Goal: Task Accomplishment & Management: Manage account settings

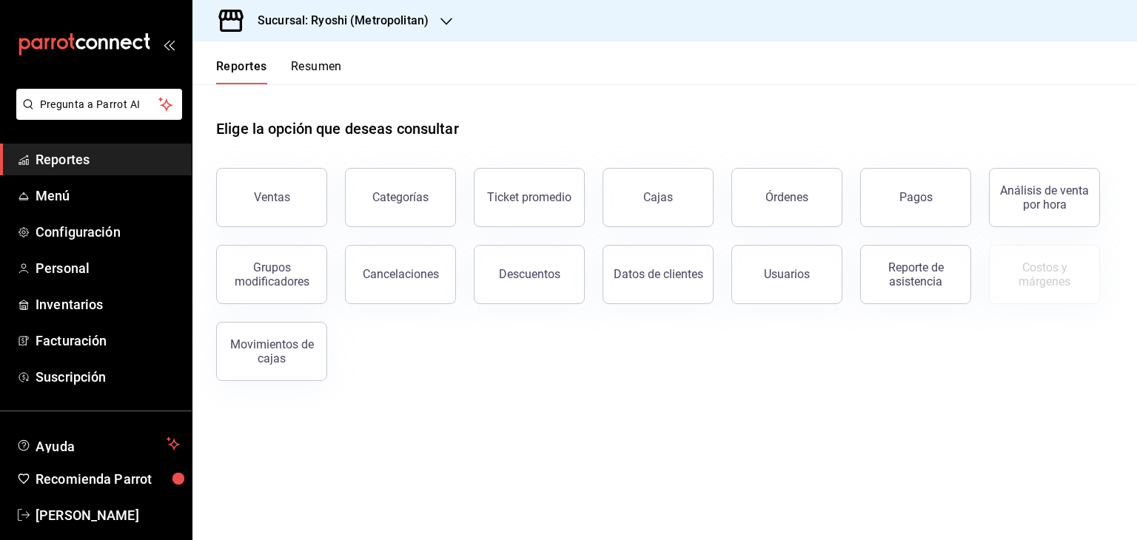
click at [406, 10] on div "Sucursal: Ryoshi (Metropolitan)" at bounding box center [331, 20] width 254 height 41
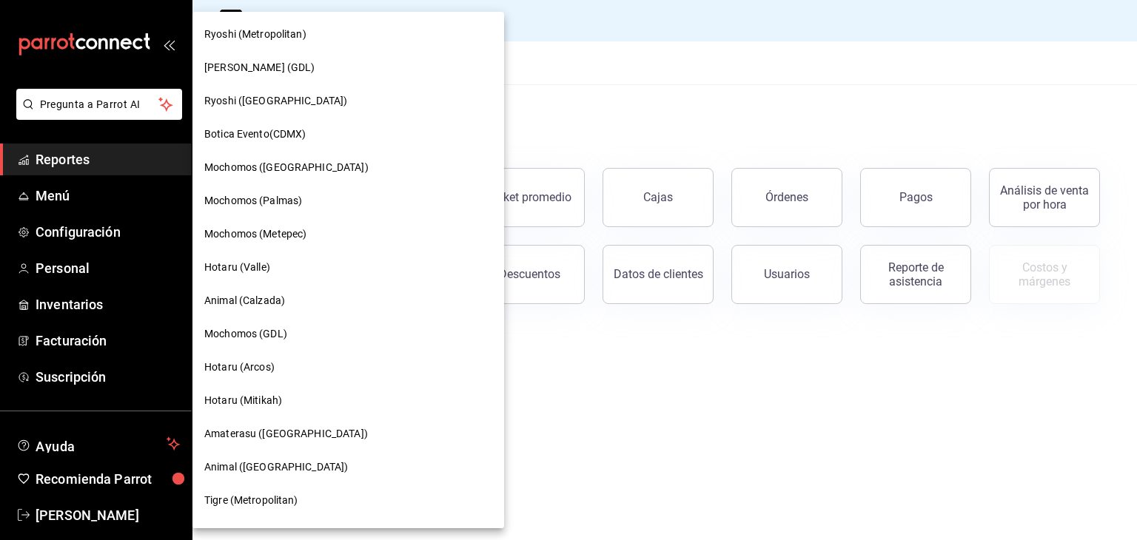
click at [278, 100] on span "Ryoshi ([GEOGRAPHIC_DATA])" at bounding box center [275, 101] width 143 height 16
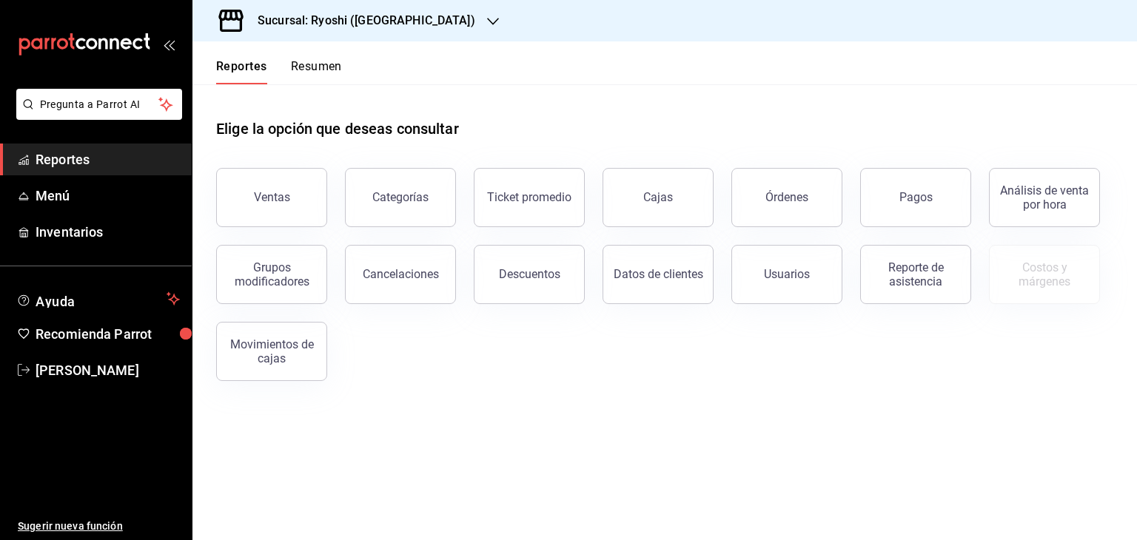
click at [172, 45] on icon "open_drawer_menu" at bounding box center [169, 44] width 12 height 12
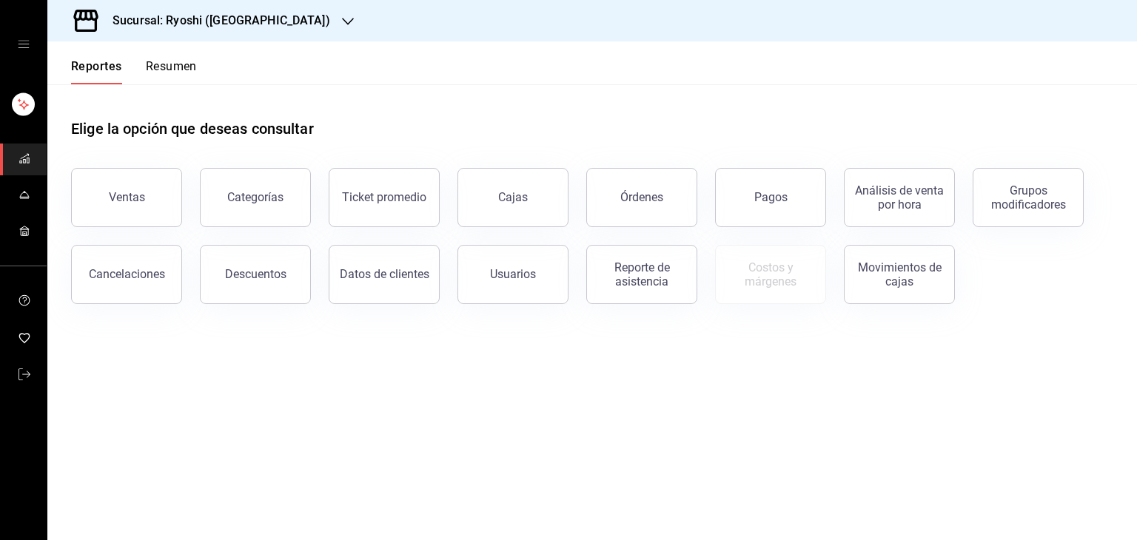
click at [27, 40] on icon "open drawer" at bounding box center [24, 44] width 12 height 12
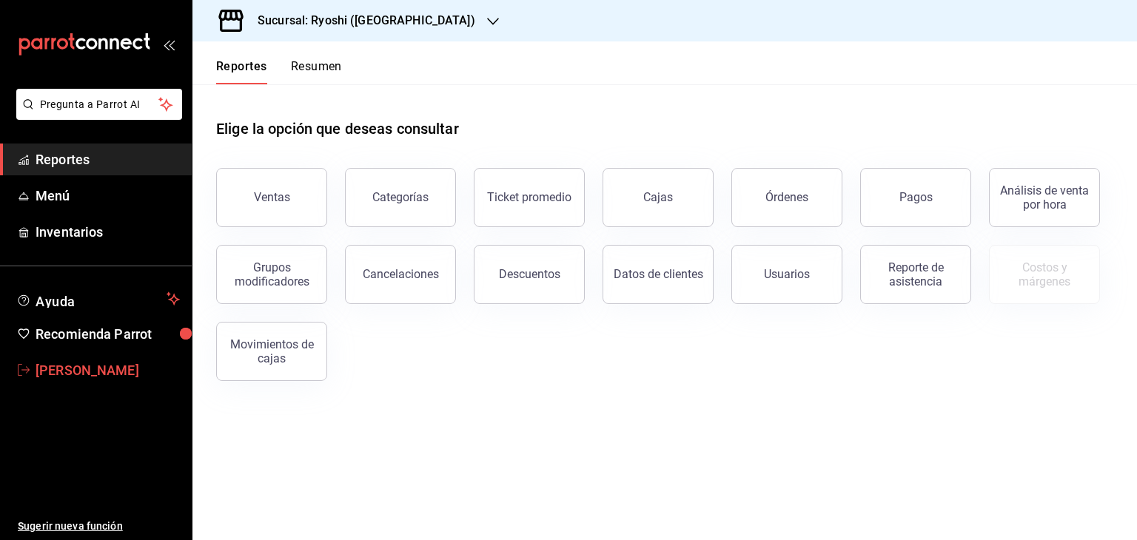
click at [59, 362] on span "[PERSON_NAME]" at bounding box center [108, 370] width 144 height 20
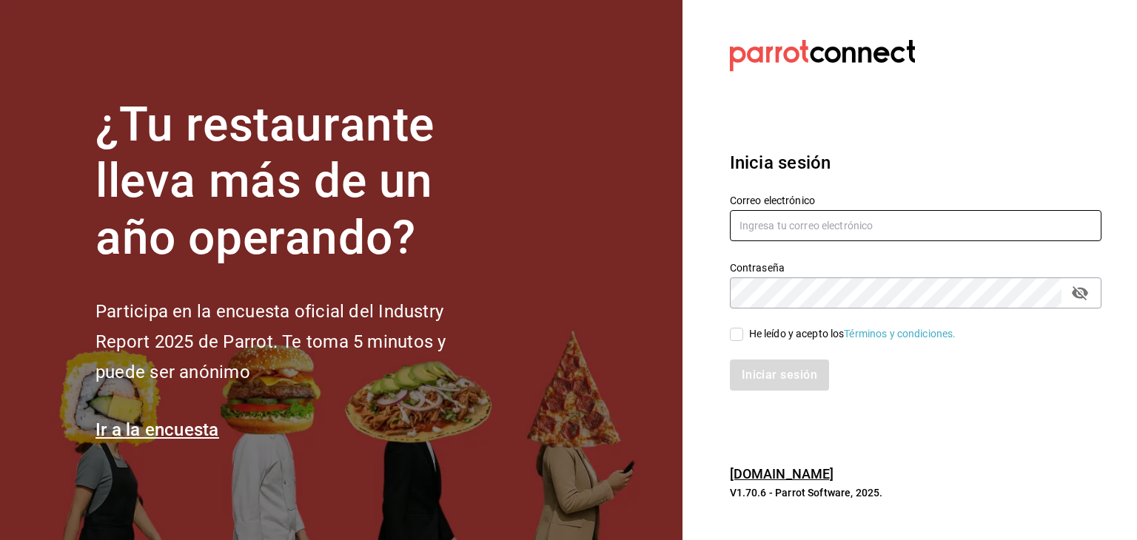
type input "[PERSON_NAME][EMAIL_ADDRESS][DOMAIN_NAME]"
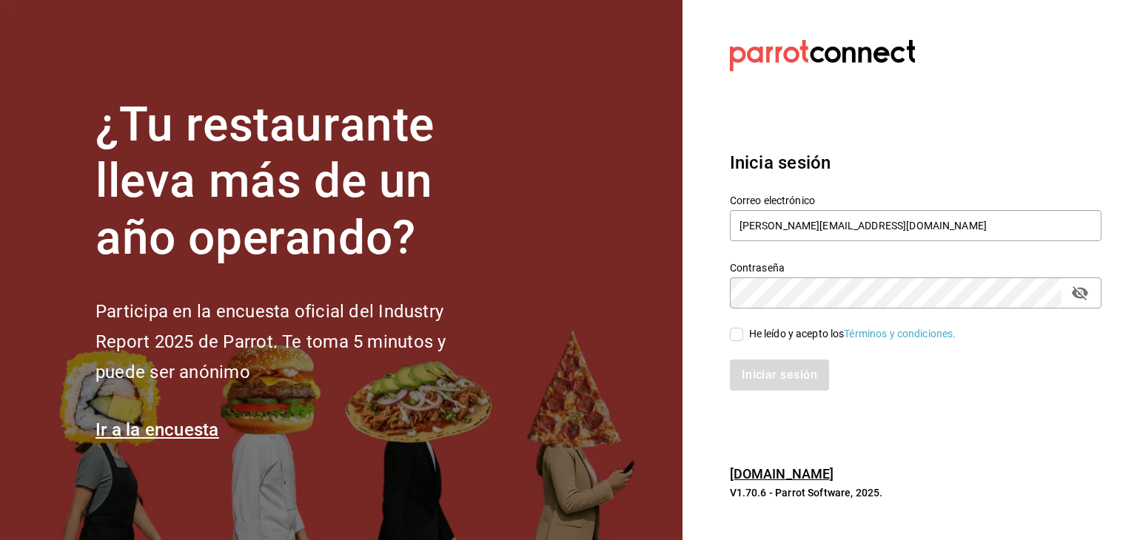
click at [1080, 298] on icon "passwordField" at bounding box center [1080, 293] width 16 height 14
